Goal: Find contact information: Find contact information

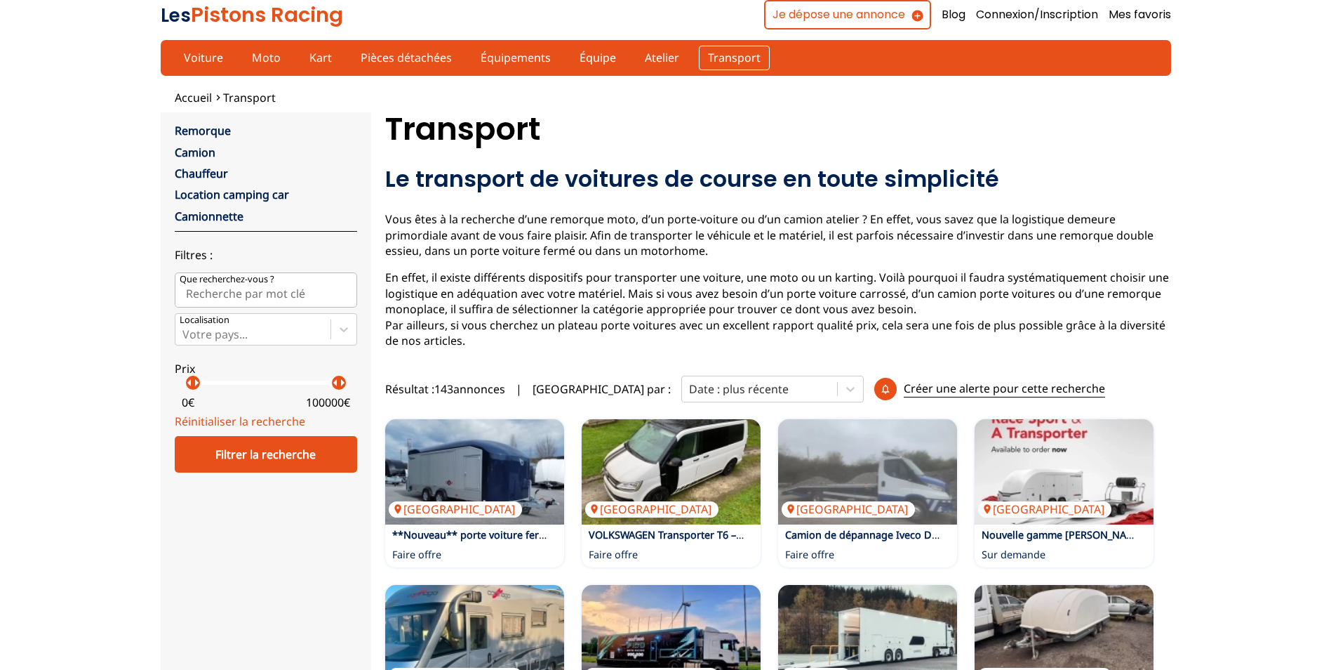
click at [721, 62] on link "Transport" at bounding box center [734, 58] width 71 height 24
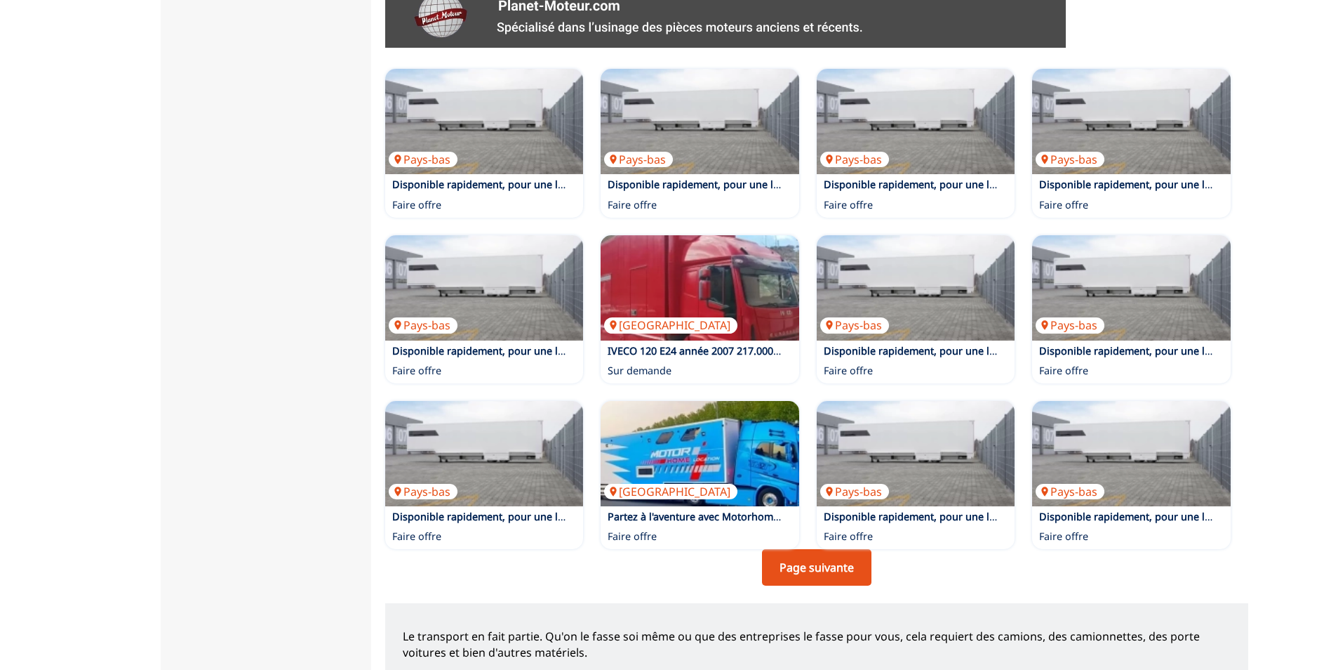
scroll to position [772, 0]
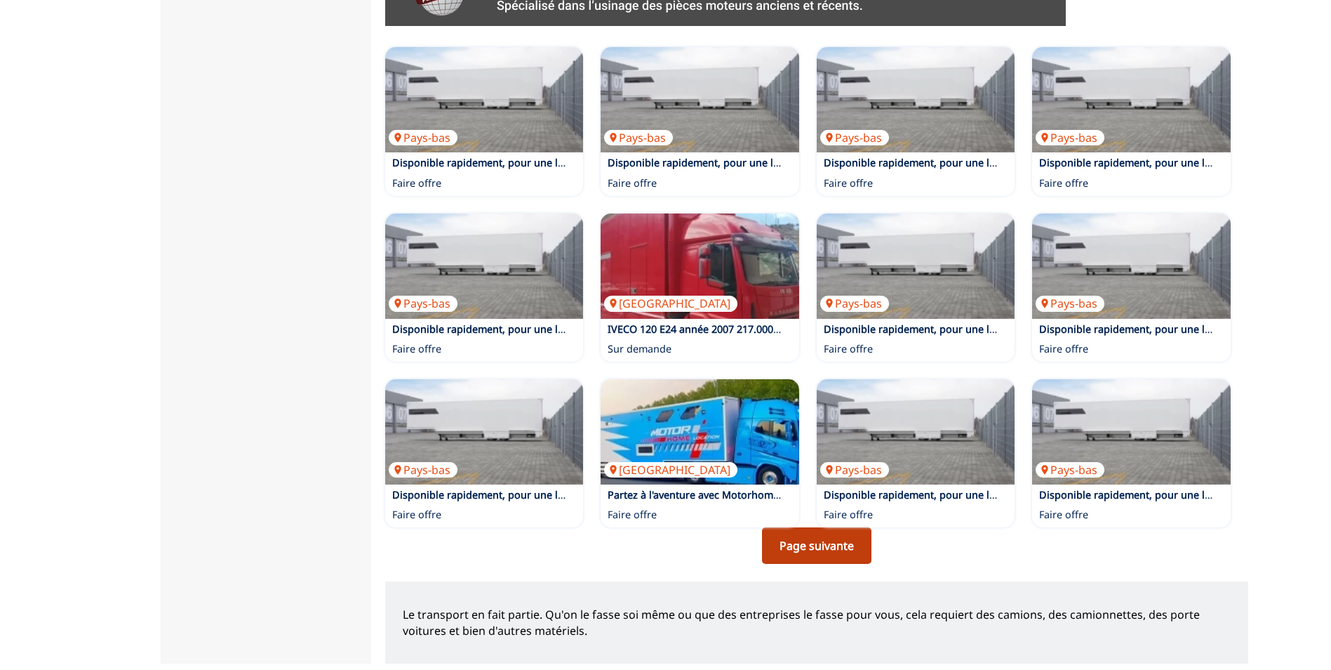
click at [808, 564] on link "Page suivante" at bounding box center [816, 545] width 109 height 36
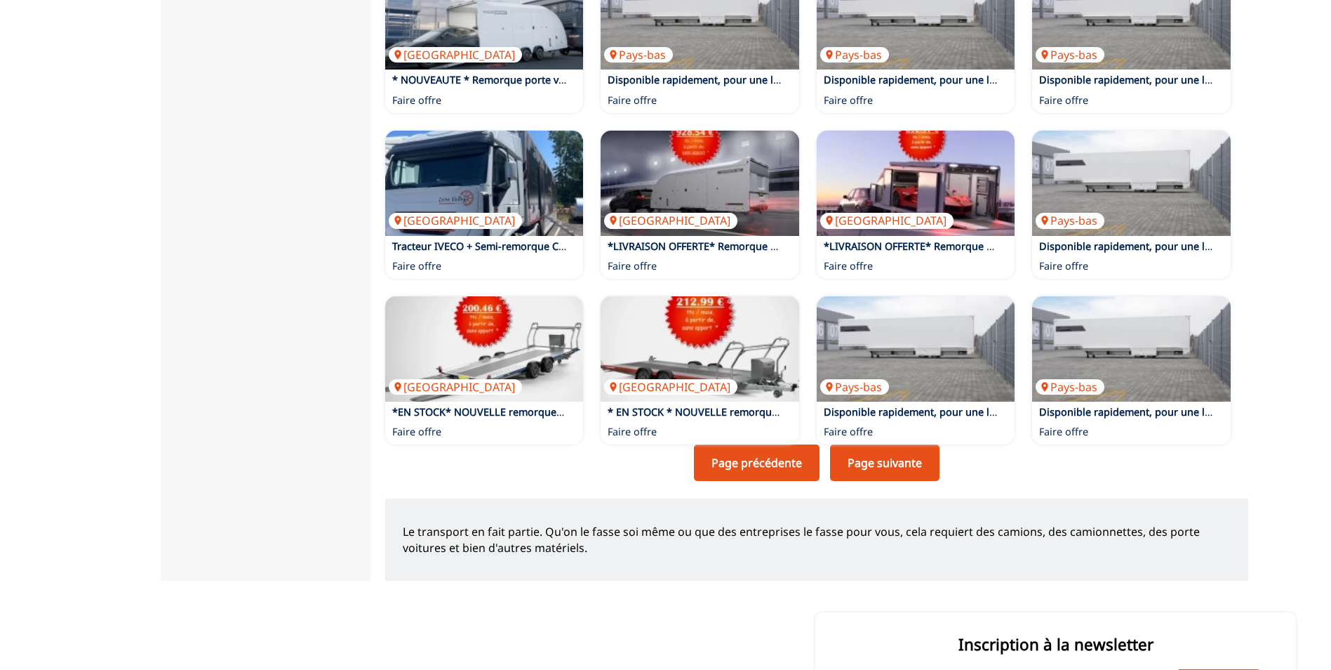
scroll to position [912, 0]
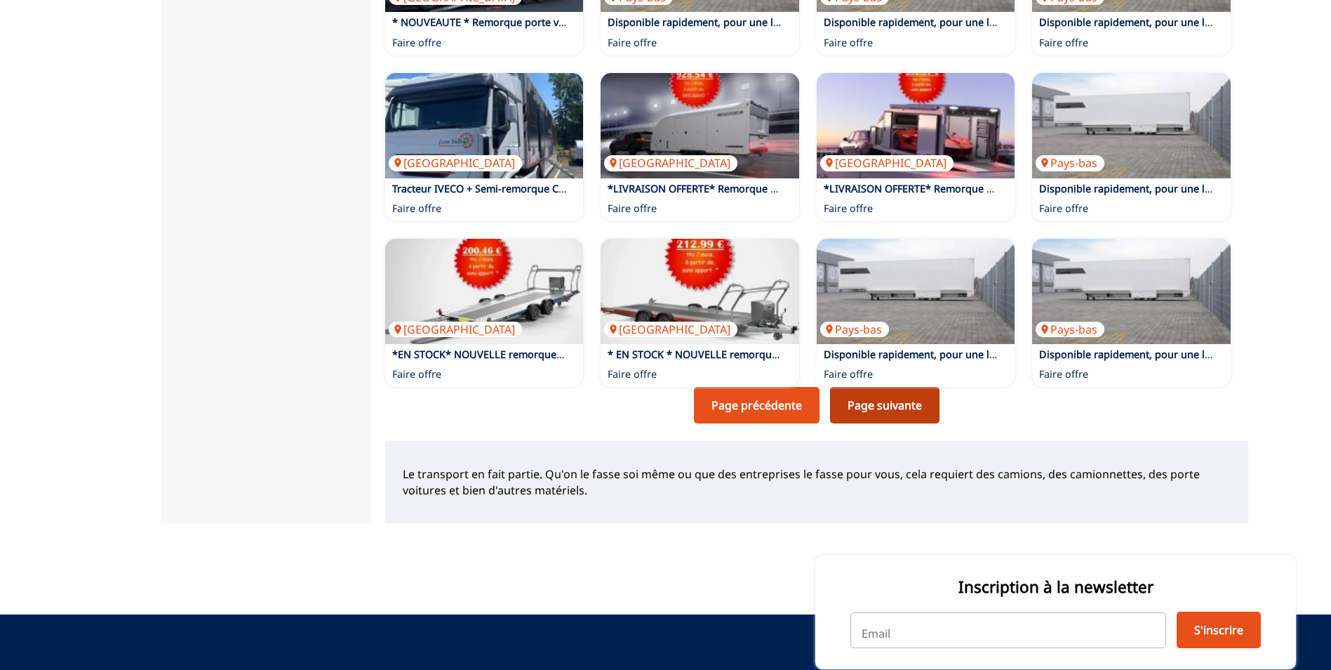
click at [897, 423] on link "Page suivante" at bounding box center [884, 405] width 109 height 36
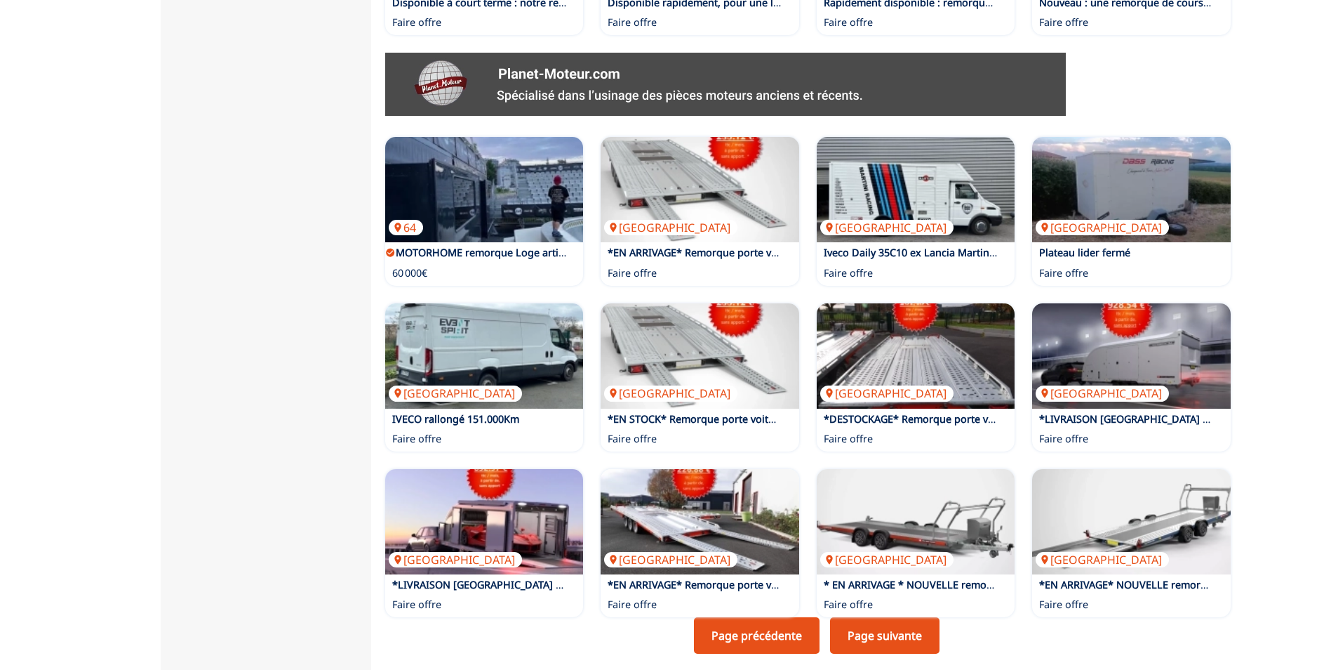
scroll to position [702, 0]
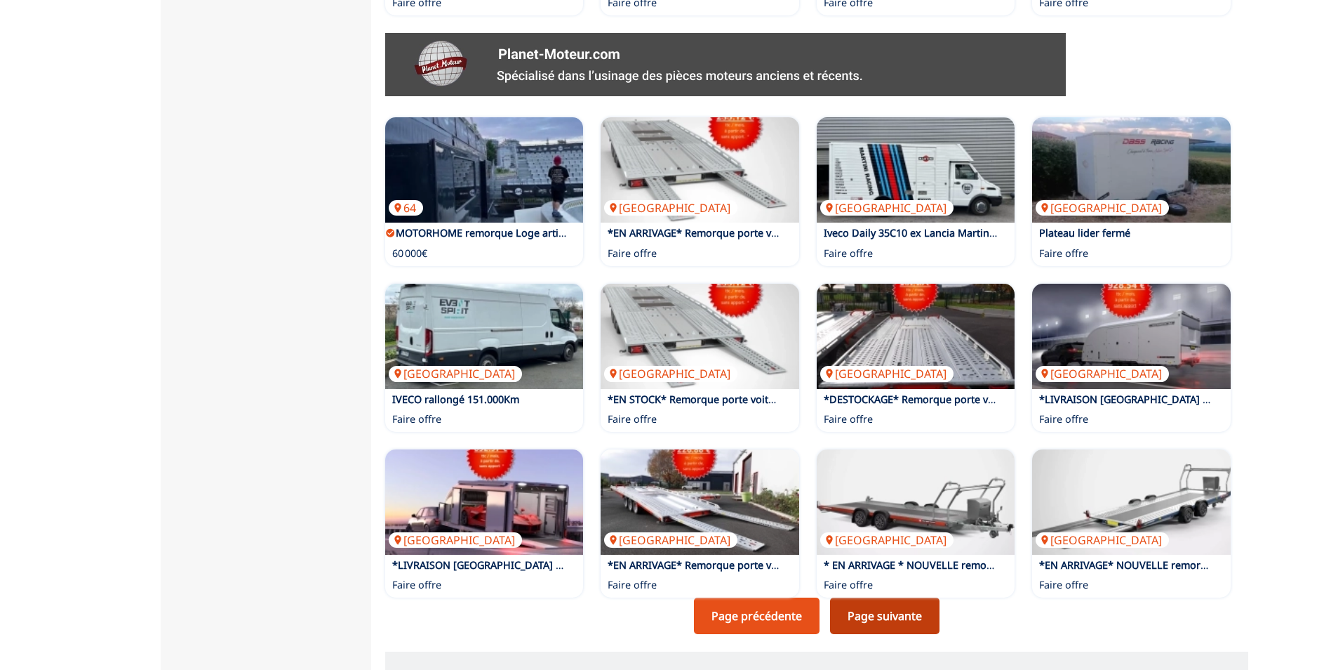
click at [880, 634] on link "Page suivante" at bounding box center [884, 615] width 109 height 36
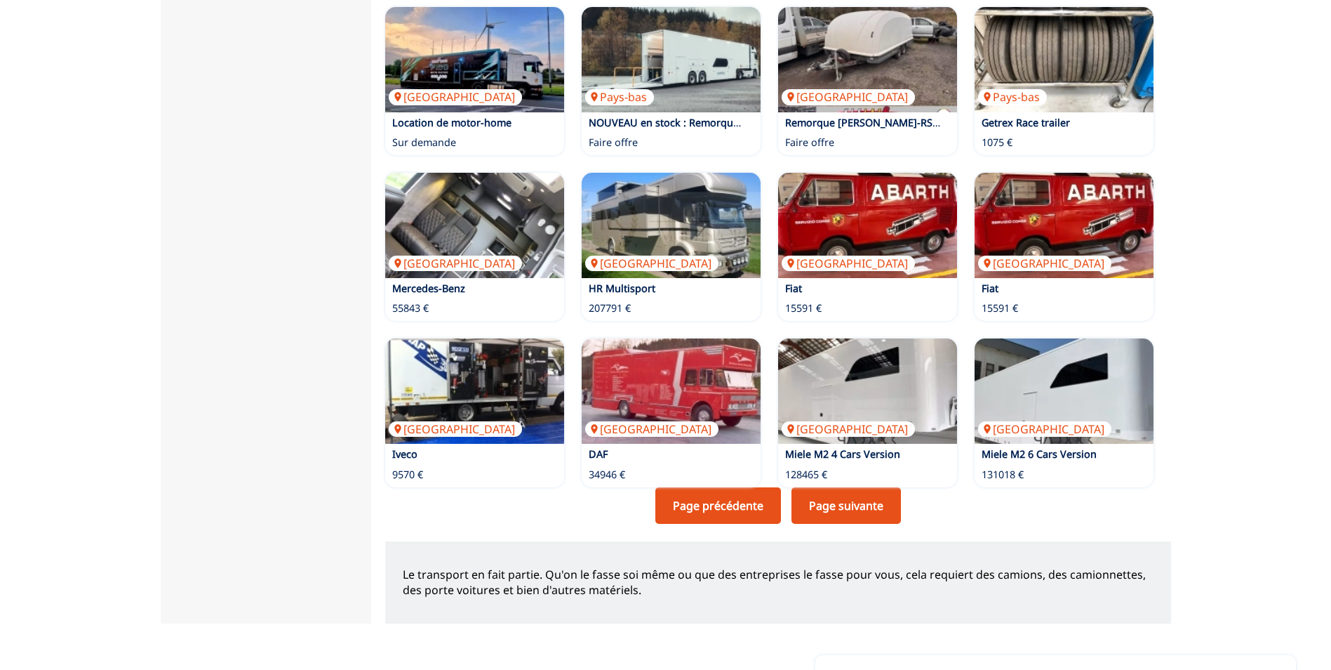
scroll to position [842, 0]
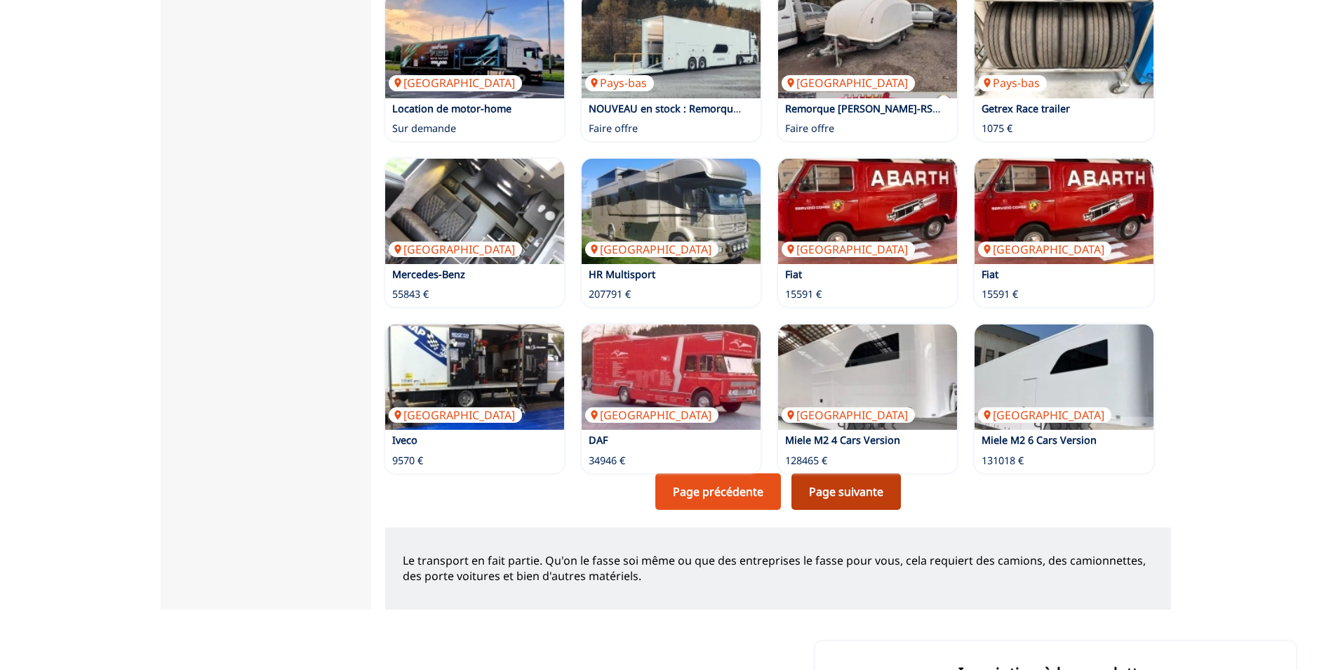
click at [857, 494] on link "Page suivante" at bounding box center [846, 491] width 109 height 36
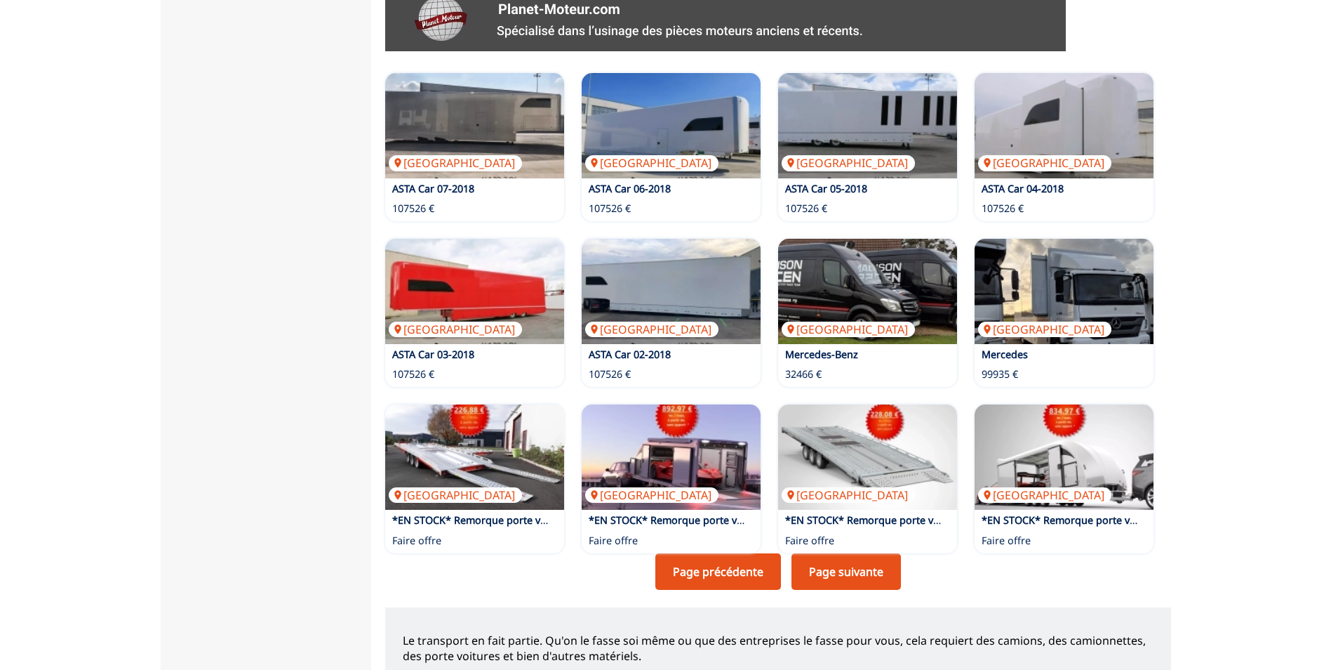
scroll to position [772, 0]
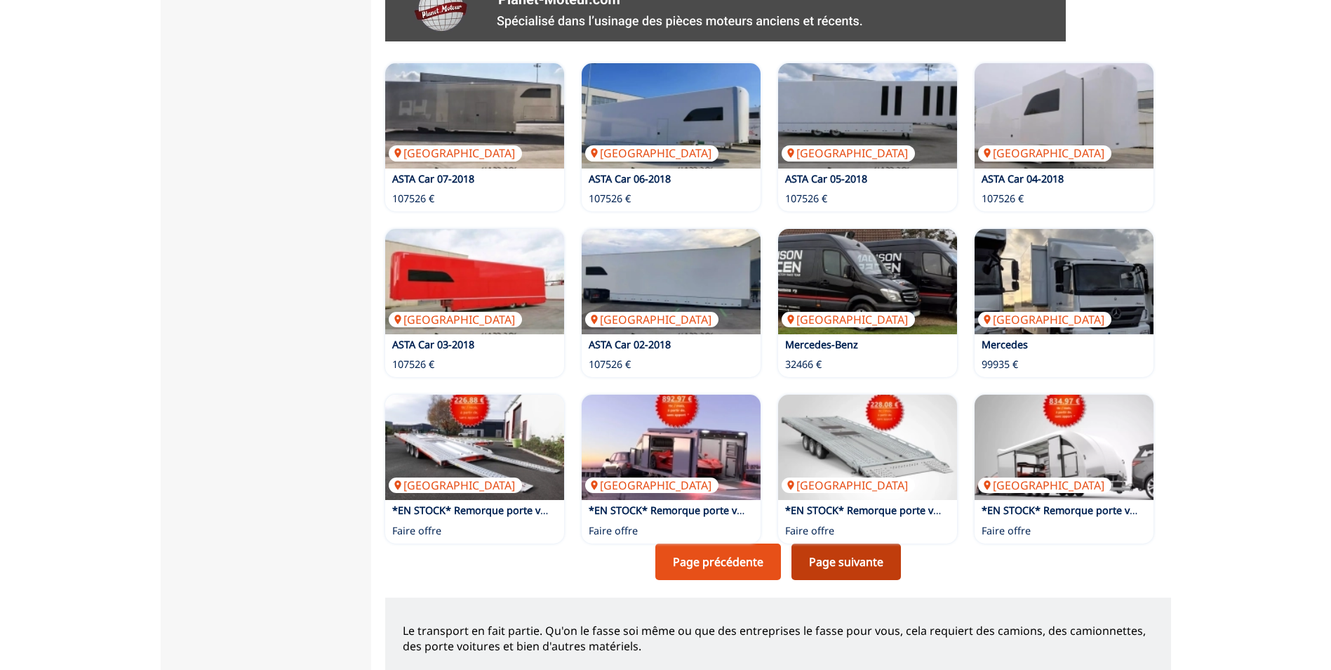
click at [842, 564] on link "Page suivante" at bounding box center [846, 561] width 109 height 36
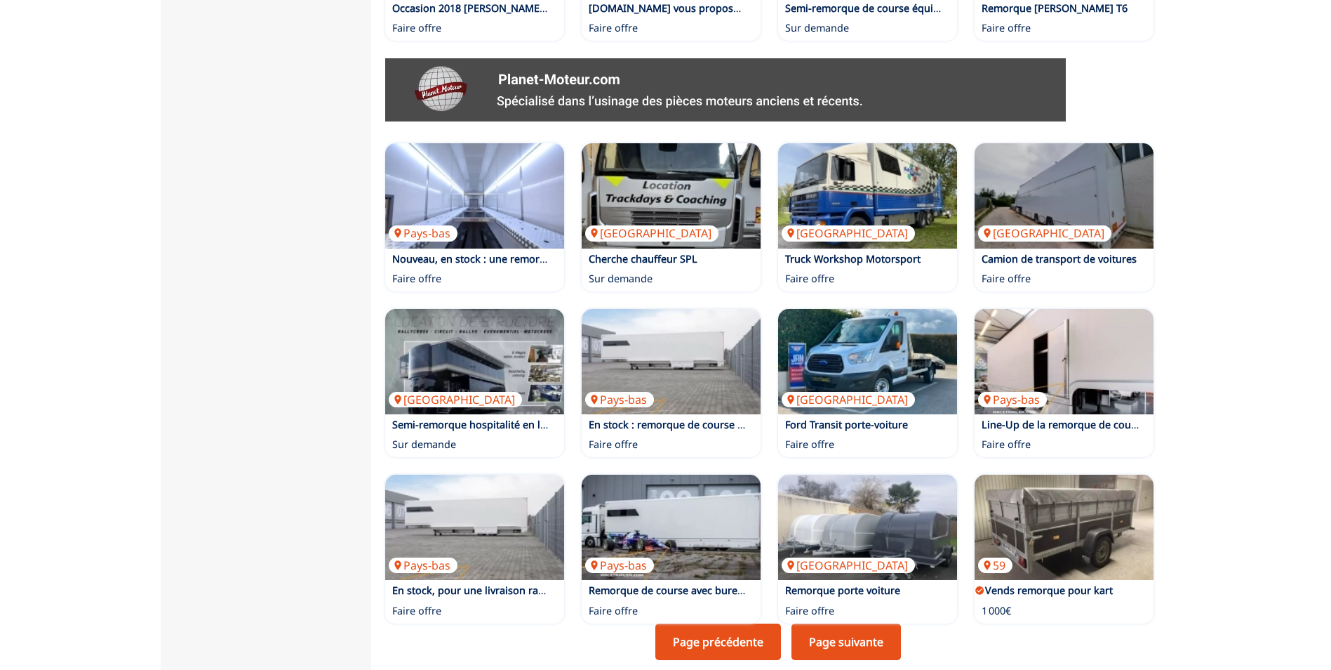
scroll to position [772, 0]
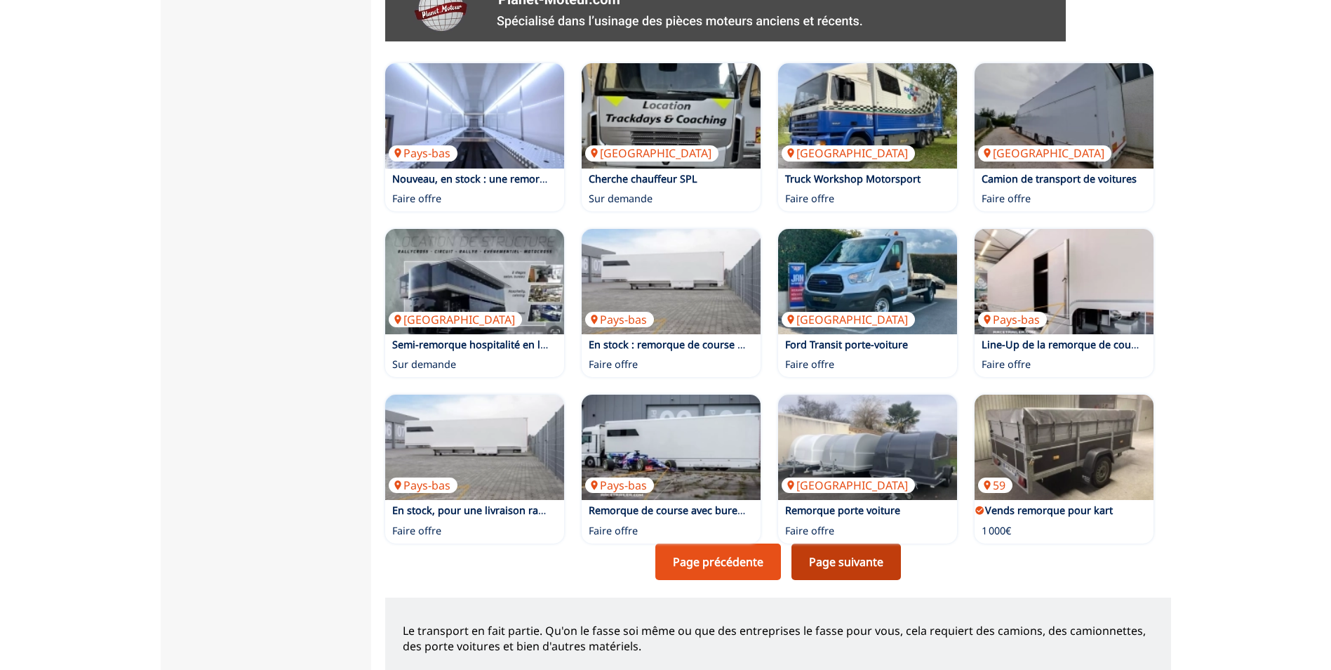
click at [843, 559] on link "Page suivante" at bounding box center [846, 561] width 109 height 36
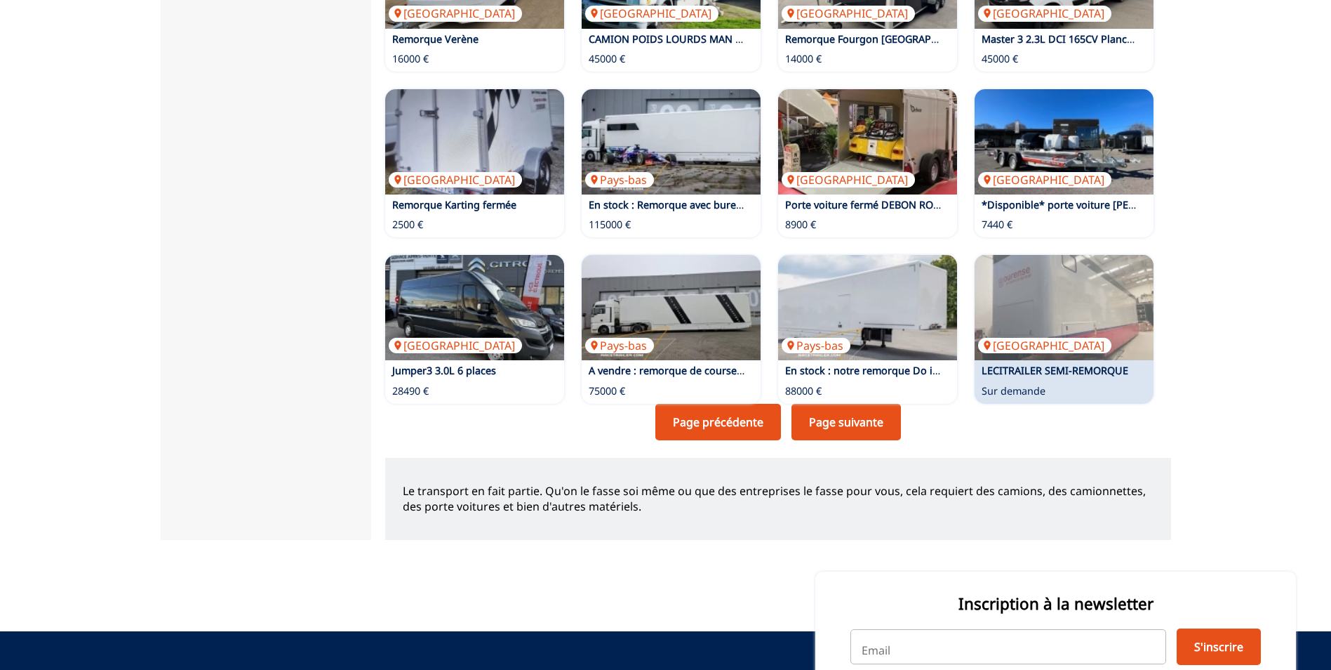
scroll to position [912, 0]
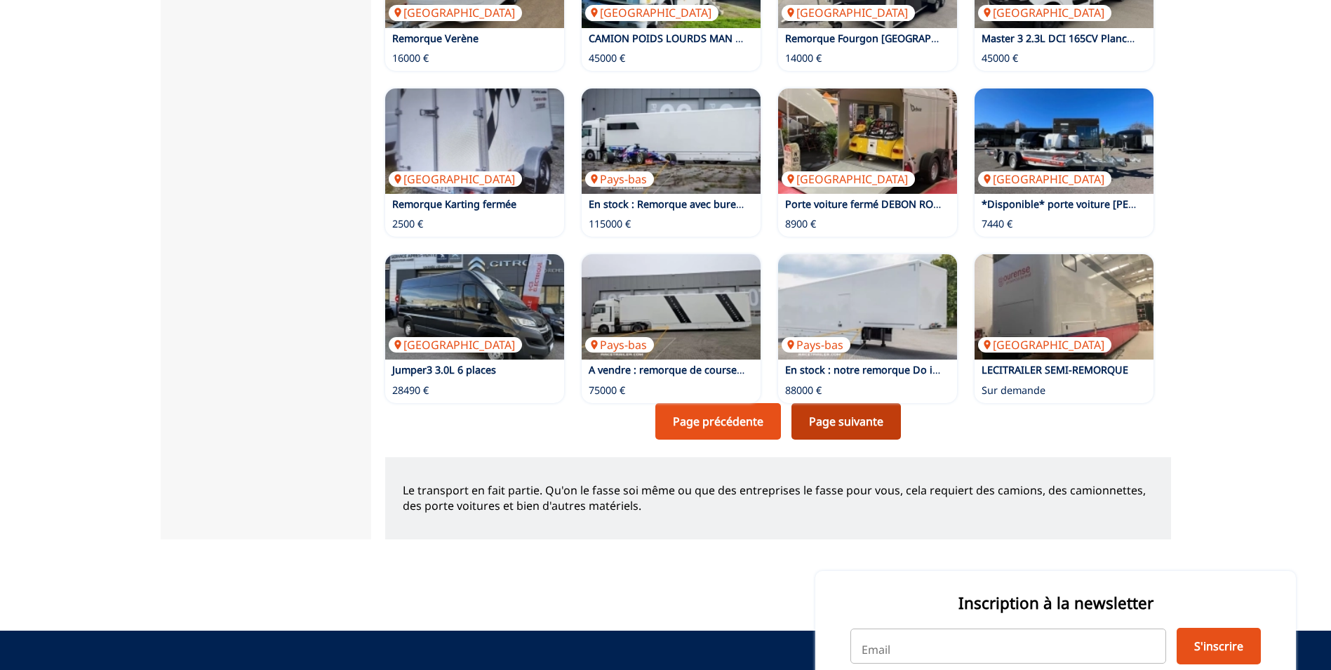
click at [831, 413] on link "Page suivante" at bounding box center [846, 421] width 109 height 36
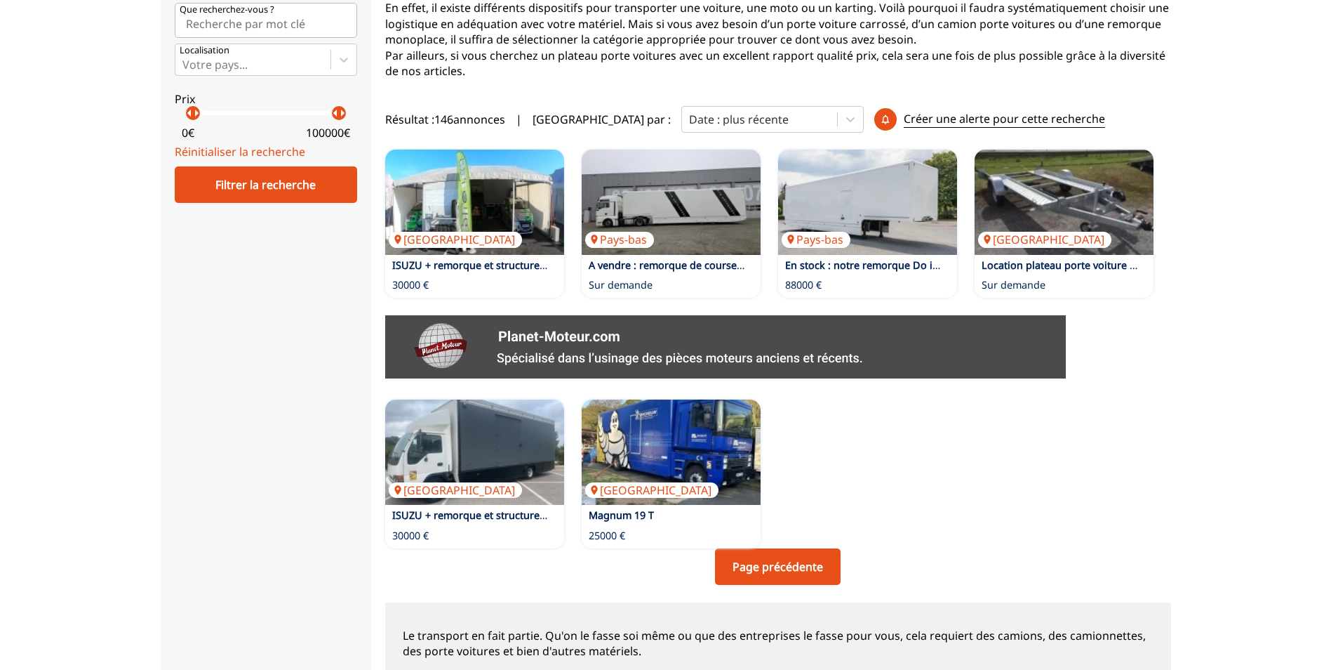
scroll to position [281, 0]
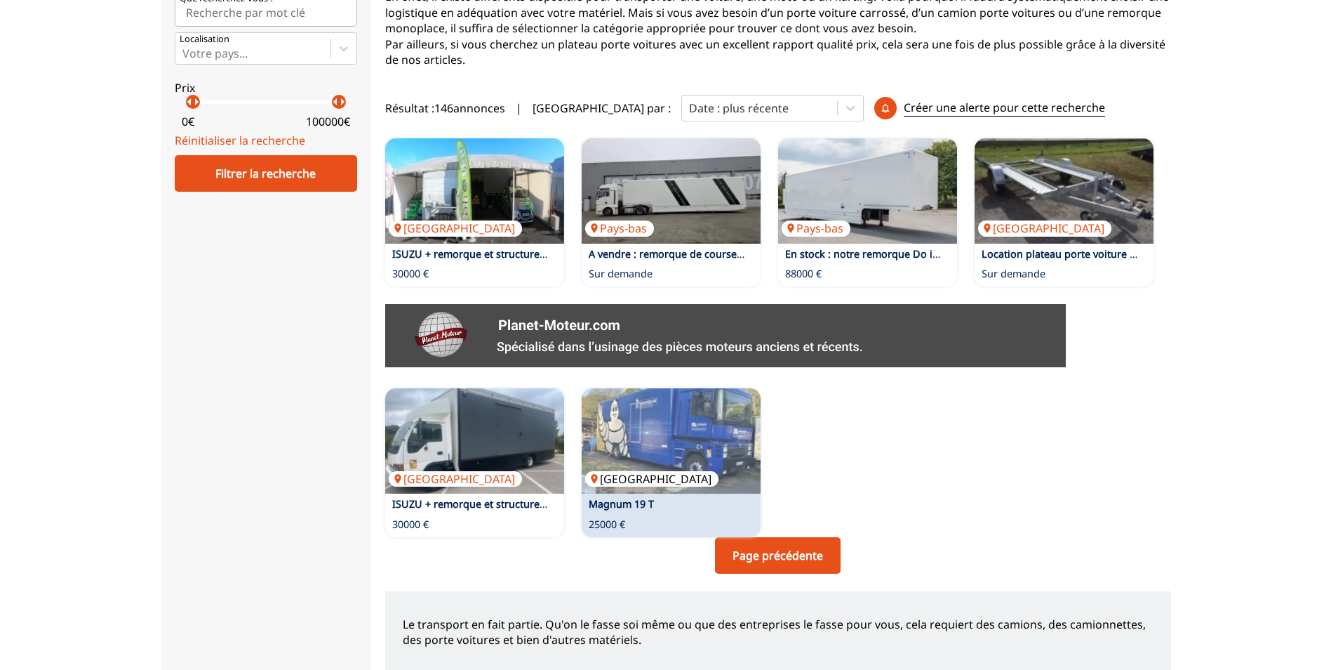
click at [650, 438] on img at bounding box center [671, 440] width 179 height 105
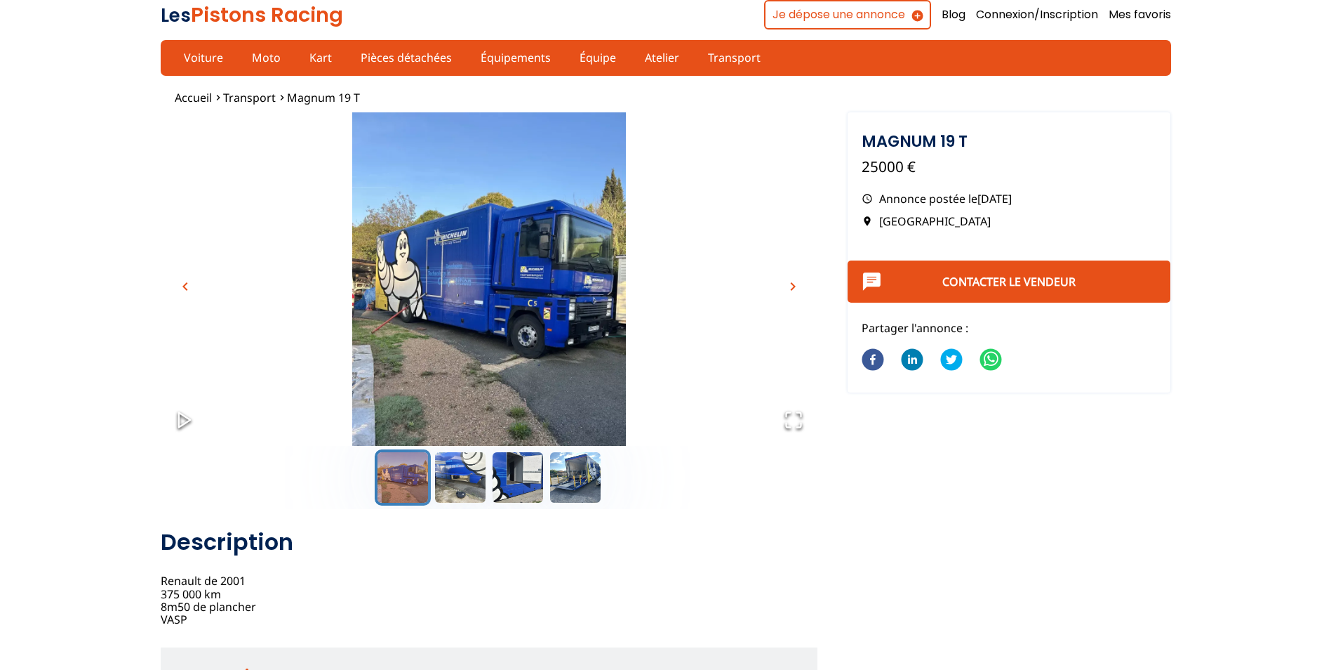
click at [794, 284] on span "chevron_right" at bounding box center [793, 286] width 17 height 17
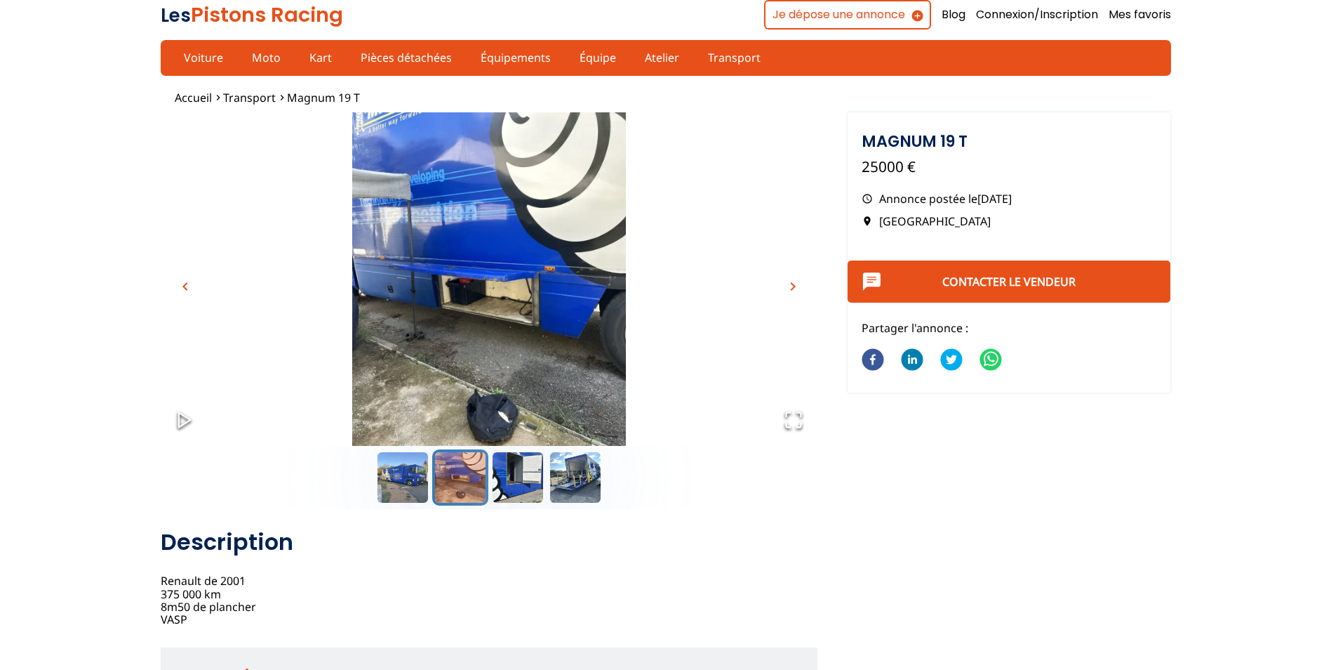
click at [794, 284] on span "chevron_right" at bounding box center [793, 286] width 17 height 17
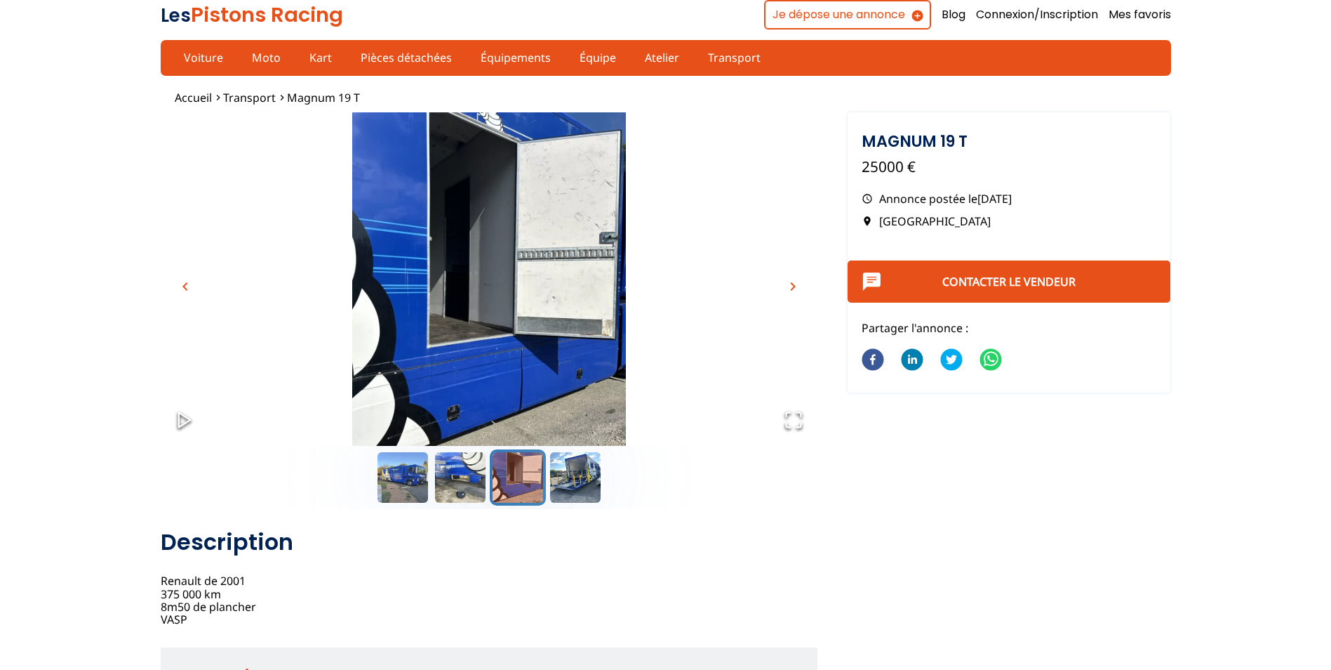
click at [794, 284] on span "chevron_right" at bounding box center [793, 286] width 17 height 17
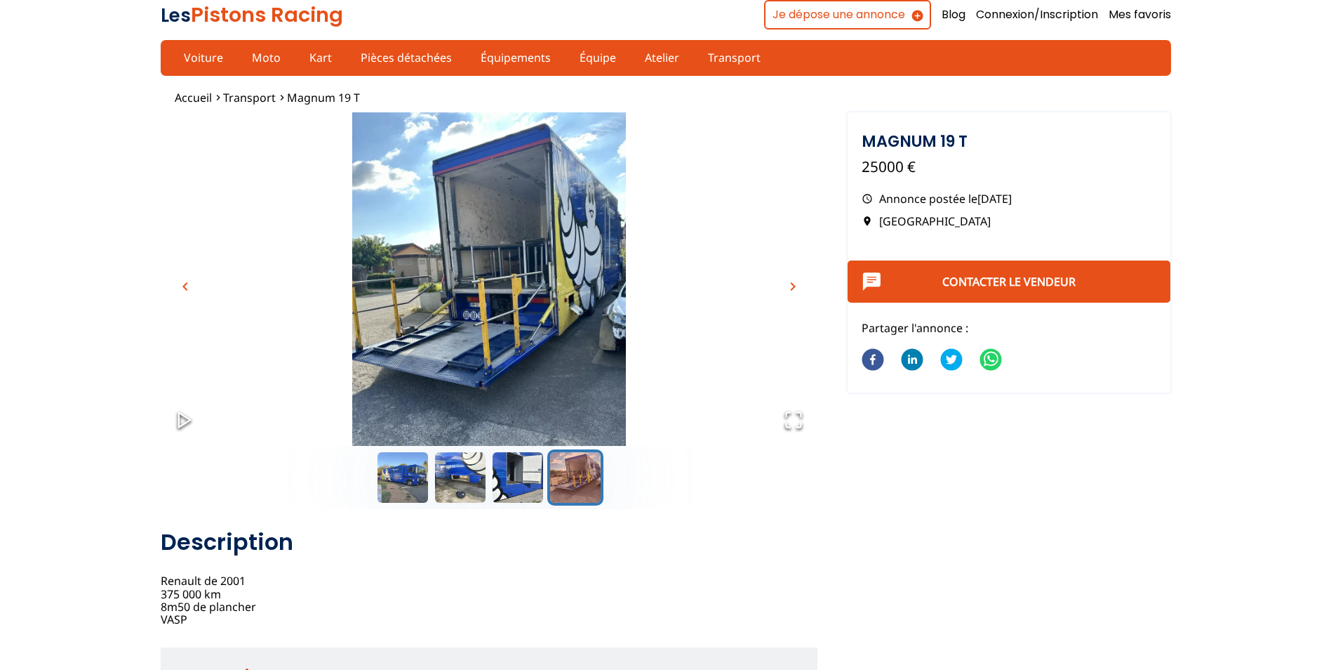
click at [791, 282] on span "chevron_right" at bounding box center [793, 286] width 17 height 17
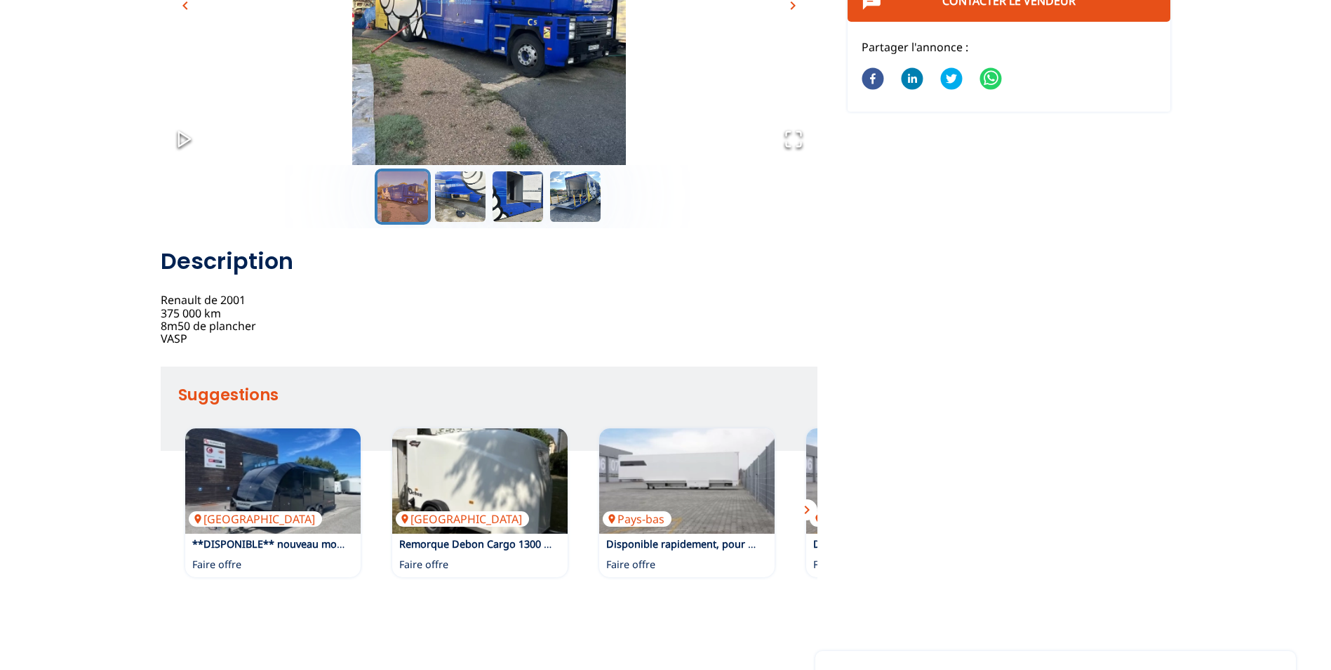
scroll to position [140, 0]
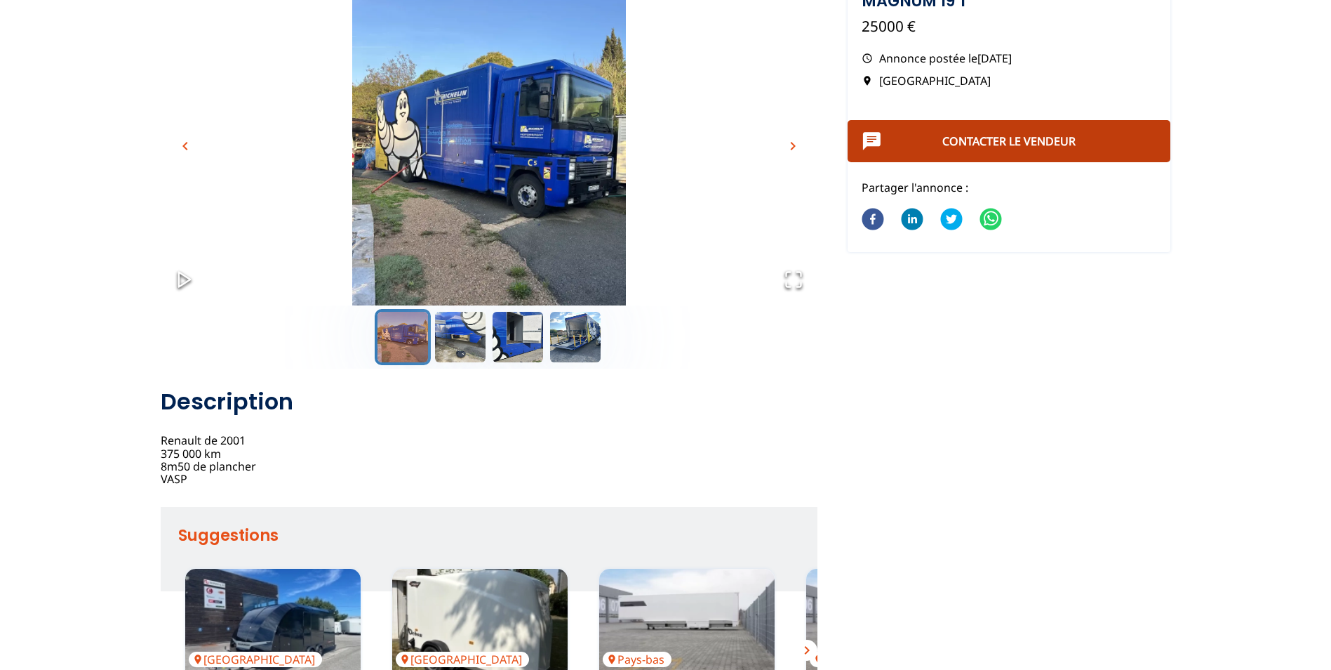
click at [981, 141] on link "Contacter le vendeur" at bounding box center [1009, 140] width 133 height 15
